Goal: Navigation & Orientation: Find specific page/section

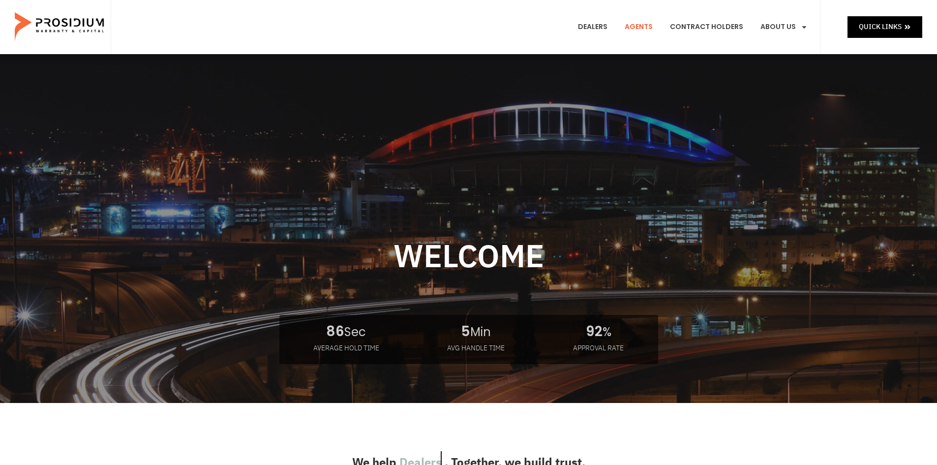
click at [648, 27] on link "Agents" at bounding box center [638, 27] width 43 height 36
click at [595, 22] on link "Dealers" at bounding box center [592, 27] width 44 height 36
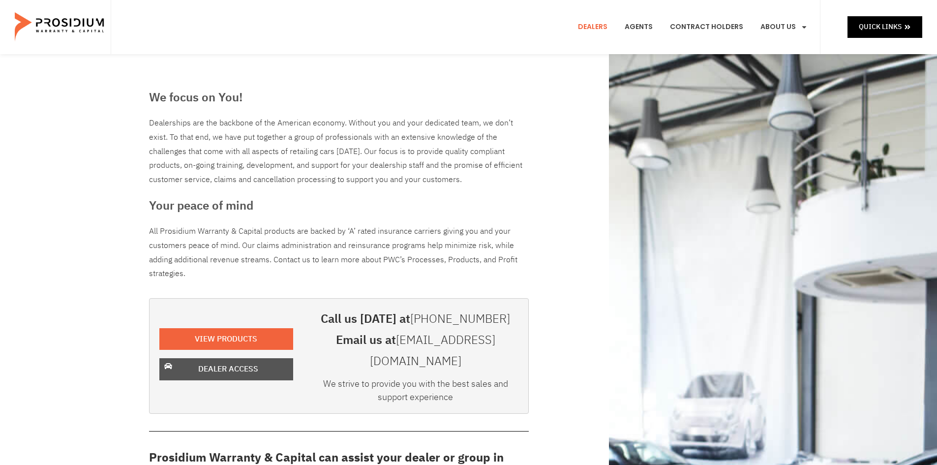
click at [214, 362] on span "Dealer Access" at bounding box center [228, 369] width 60 height 14
